Goal: Book appointment/travel/reservation

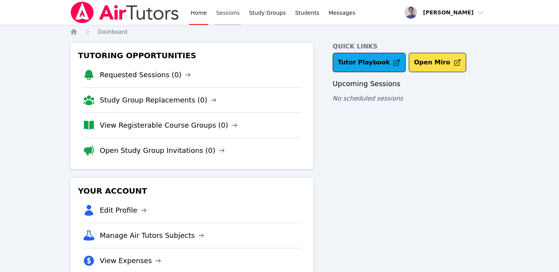
click at [224, 14] on link "Sessions" at bounding box center [228, 12] width 27 height 25
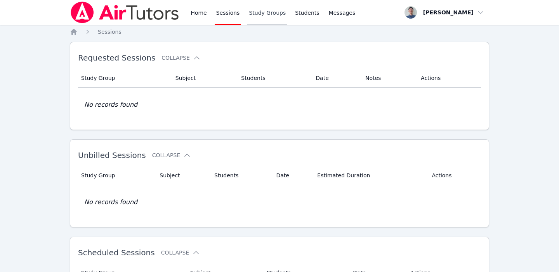
click at [266, 20] on link "Study Groups" at bounding box center [267, 12] width 40 height 25
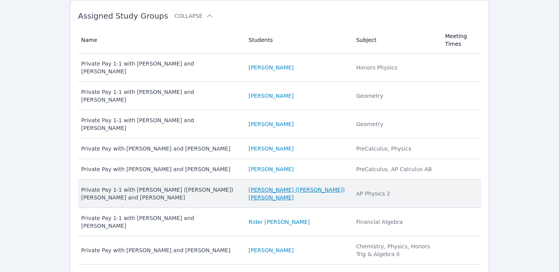
scroll to position [80, 0]
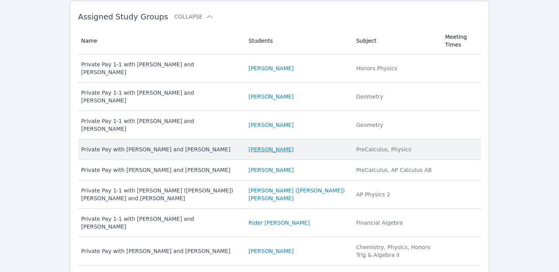
click at [275, 146] on link "[PERSON_NAME]" at bounding box center [271, 150] width 45 height 8
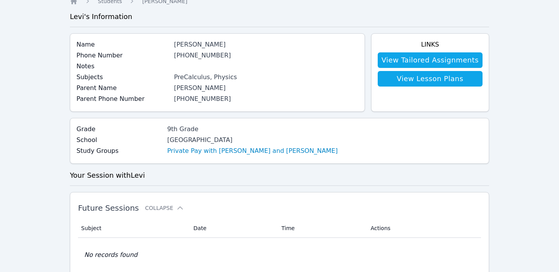
scroll to position [33, 0]
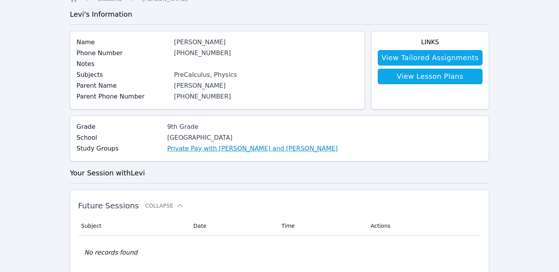
click at [217, 150] on link "Private Pay with [PERSON_NAME] and [PERSON_NAME]" at bounding box center [252, 148] width 170 height 9
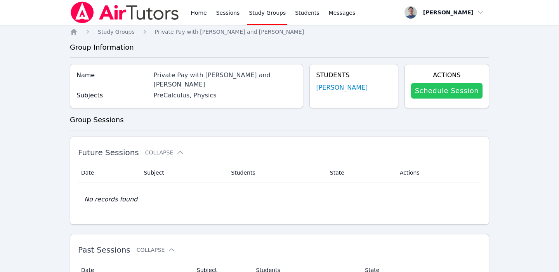
click at [443, 93] on link "Schedule Session" at bounding box center [446, 91] width 71 height 16
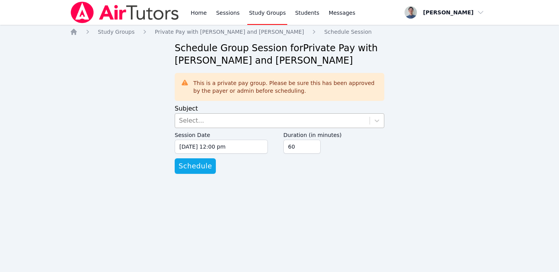
click at [204, 120] on div "Select..." at bounding box center [272, 121] width 195 height 14
click at [154, 122] on div "Home Study Groups Private Pay with [PERSON_NAME] and [PERSON_NAME] Session Sche…" at bounding box center [279, 109] width 419 height 162
click at [187, 121] on div "Select..." at bounding box center [191, 120] width 25 height 9
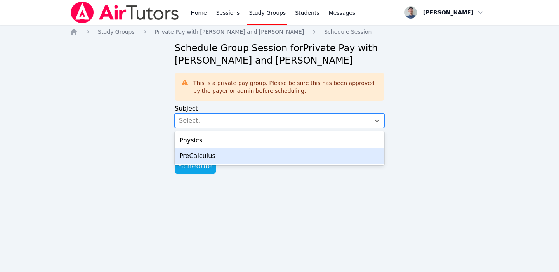
click at [194, 155] on div "PreCalculus" at bounding box center [280, 156] width 210 height 16
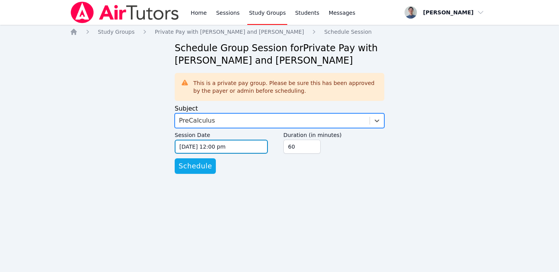
click at [189, 146] on input "[DATE] 12:00 pm" at bounding box center [221, 147] width 93 height 14
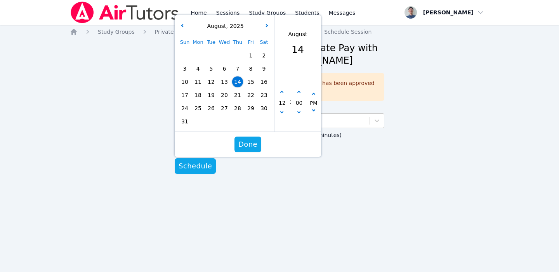
click at [237, 81] on span "14" at bounding box center [237, 81] width 11 height 11
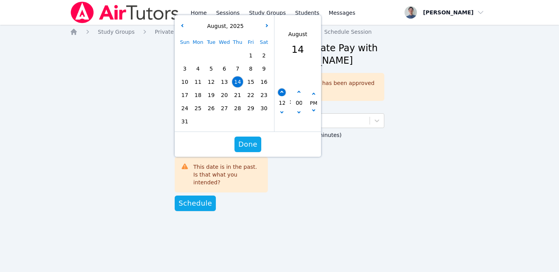
click at [281, 91] on button "button" at bounding box center [282, 93] width 8 height 8
type input "[DATE] 01:00 pm"
type input "01"
click at [281, 91] on button "button" at bounding box center [282, 93] width 8 height 8
type input "[DATE] 02:00 pm"
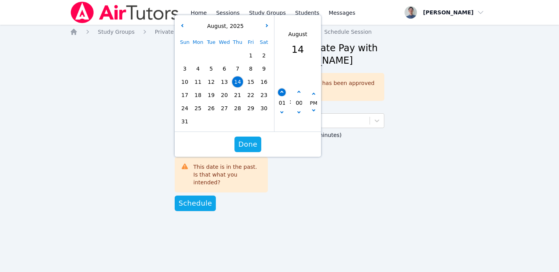
type input "02"
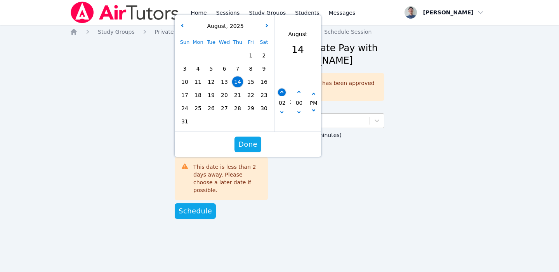
click at [281, 91] on button "button" at bounding box center [282, 93] width 8 height 8
type input "[DATE] 03:00 pm"
type input "03"
click at [281, 91] on button "button" at bounding box center [282, 93] width 8 height 8
type input "[DATE] 04:00 pm"
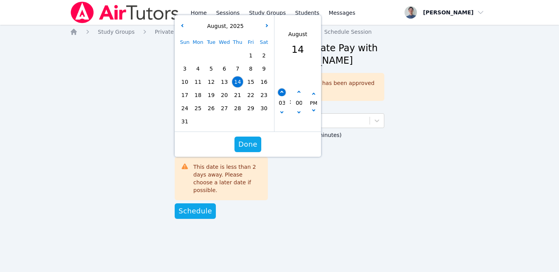
type input "04"
click at [281, 91] on button "button" at bounding box center [282, 93] width 8 height 8
type input "[DATE] 05:00 pm"
type input "05"
click at [251, 144] on span "Done" at bounding box center [247, 144] width 19 height 11
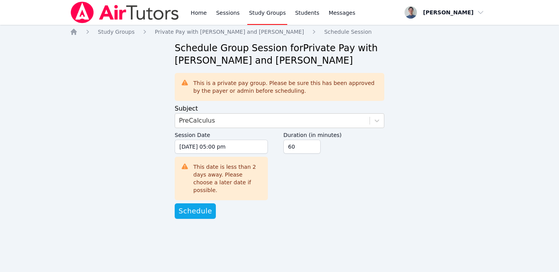
click at [298, 180] on div "Duration (in minutes) 60" at bounding box center [333, 163] width 101 height 71
click at [204, 206] on span "Schedule" at bounding box center [195, 211] width 33 height 11
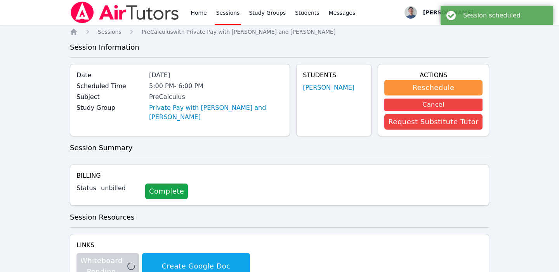
click at [227, 15] on link "Sessions" at bounding box center [228, 12] width 27 height 25
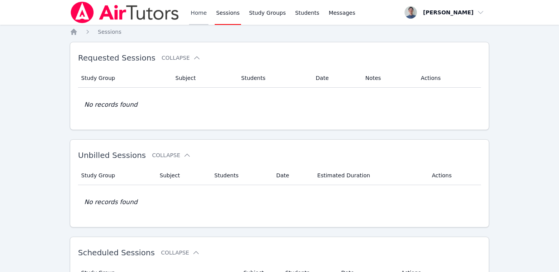
click at [202, 17] on link "Home" at bounding box center [198, 12] width 19 height 25
